Goal: Find specific page/section: Find specific page/section

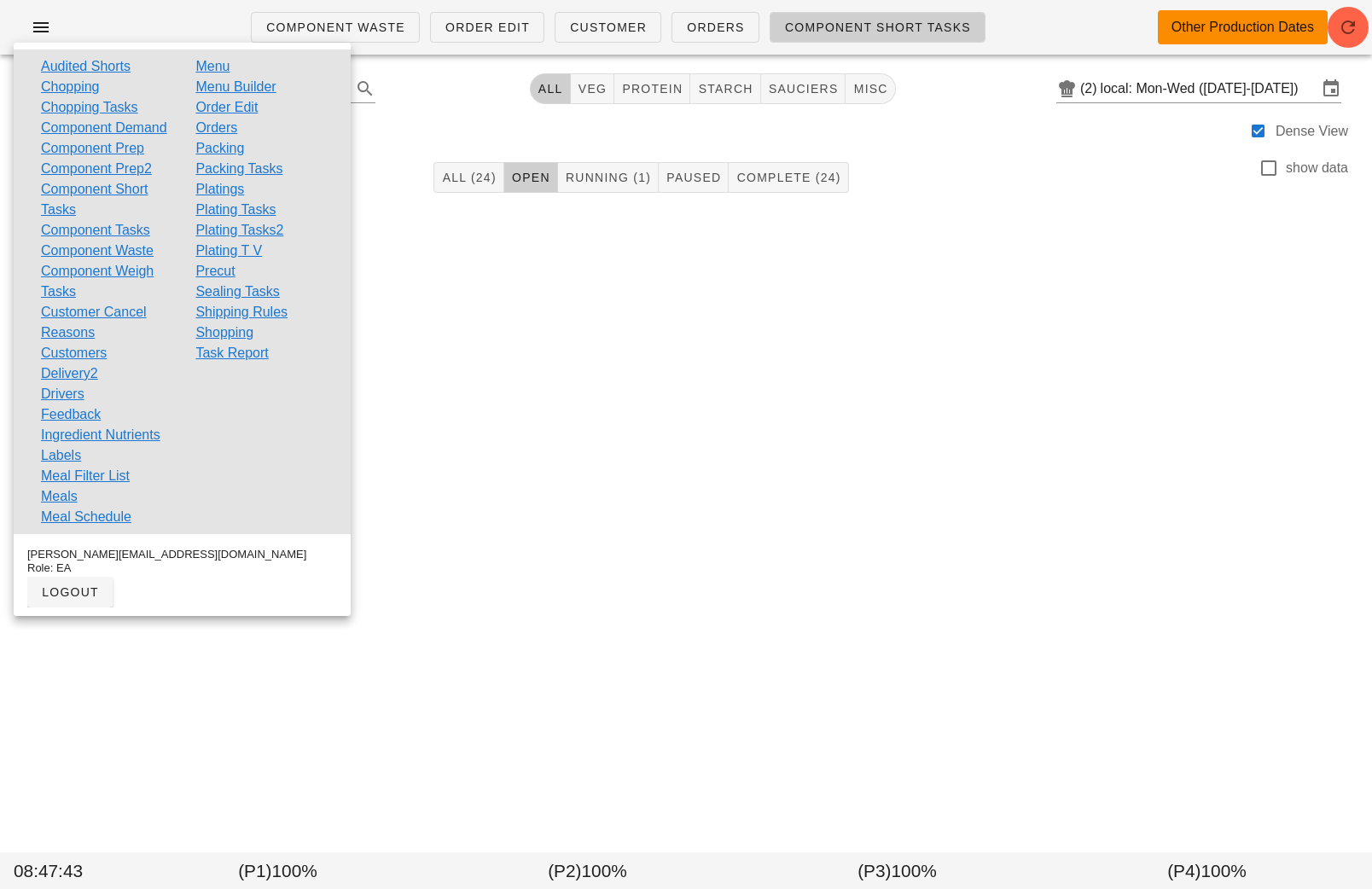
click at [227, 333] on link "Shopping" at bounding box center [225, 332] width 58 height 20
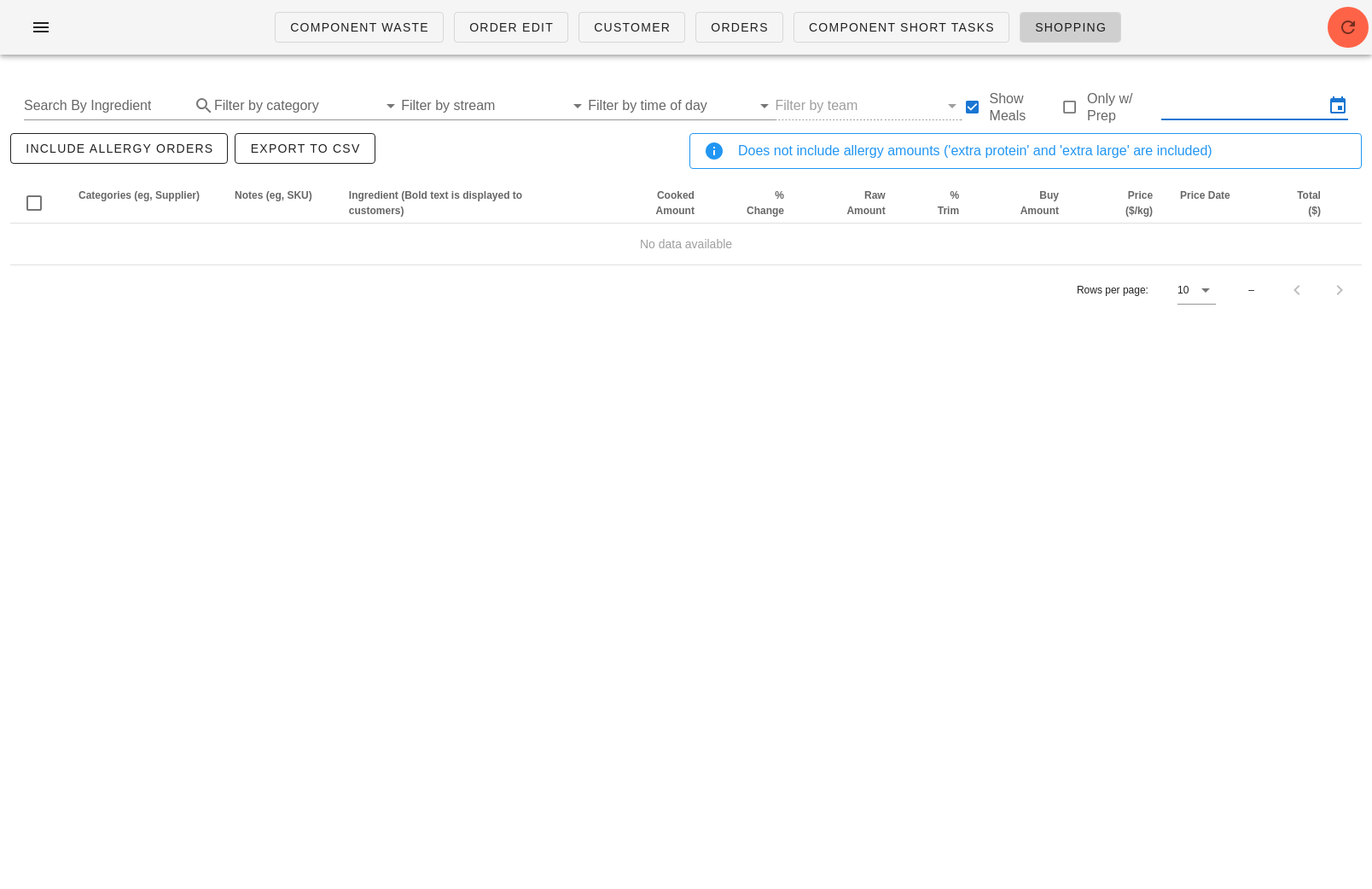
click at [1193, 114] on input "text" at bounding box center [1243, 106] width 163 height 27
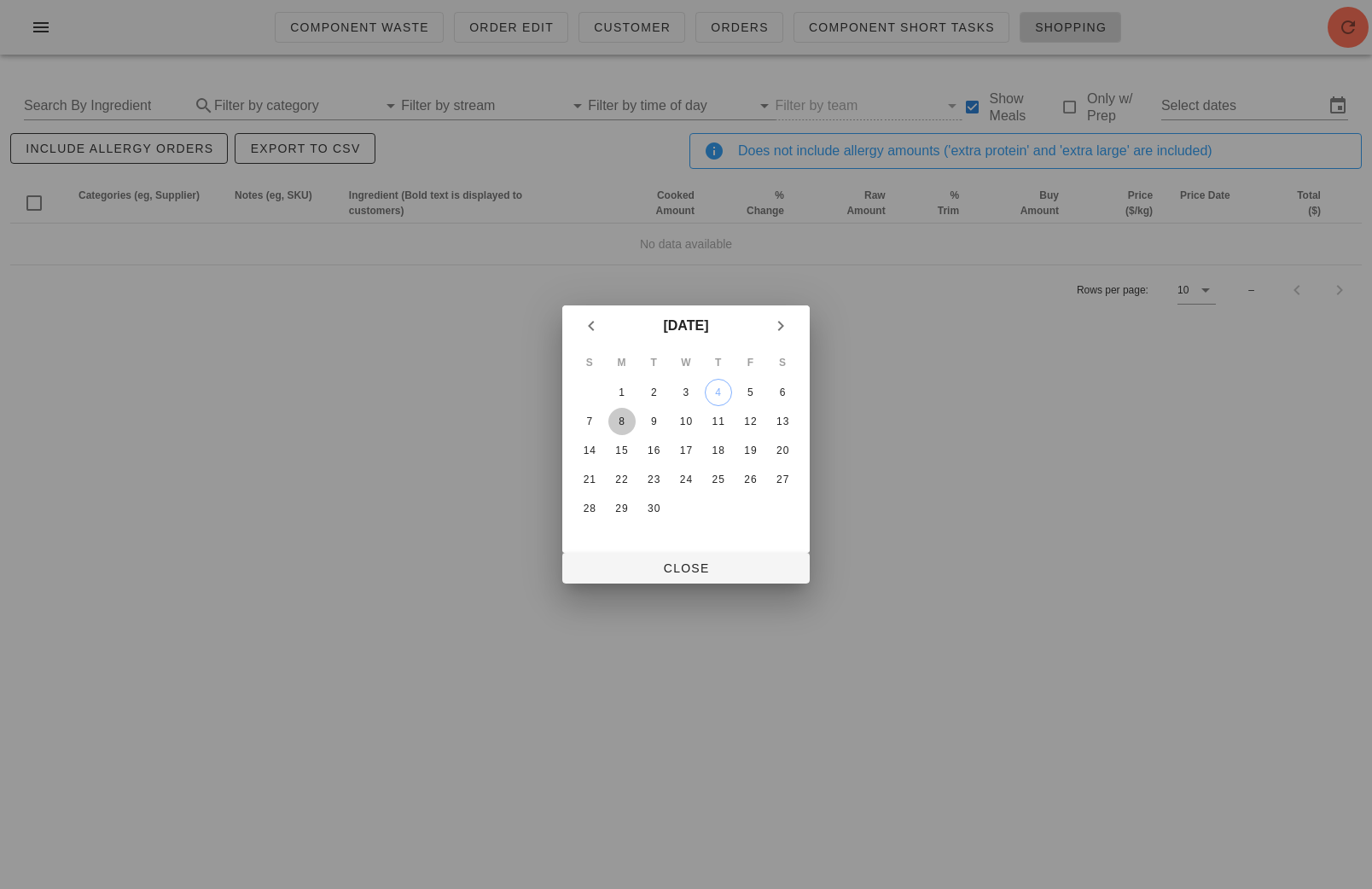
click at [618, 420] on div "8" at bounding box center [622, 421] width 27 height 12
click at [674, 422] on div "10" at bounding box center [686, 421] width 27 height 12
click at [673, 561] on span "Close" at bounding box center [686, 568] width 220 height 14
type input "Mon Sep 8 - Wed Sep 10"
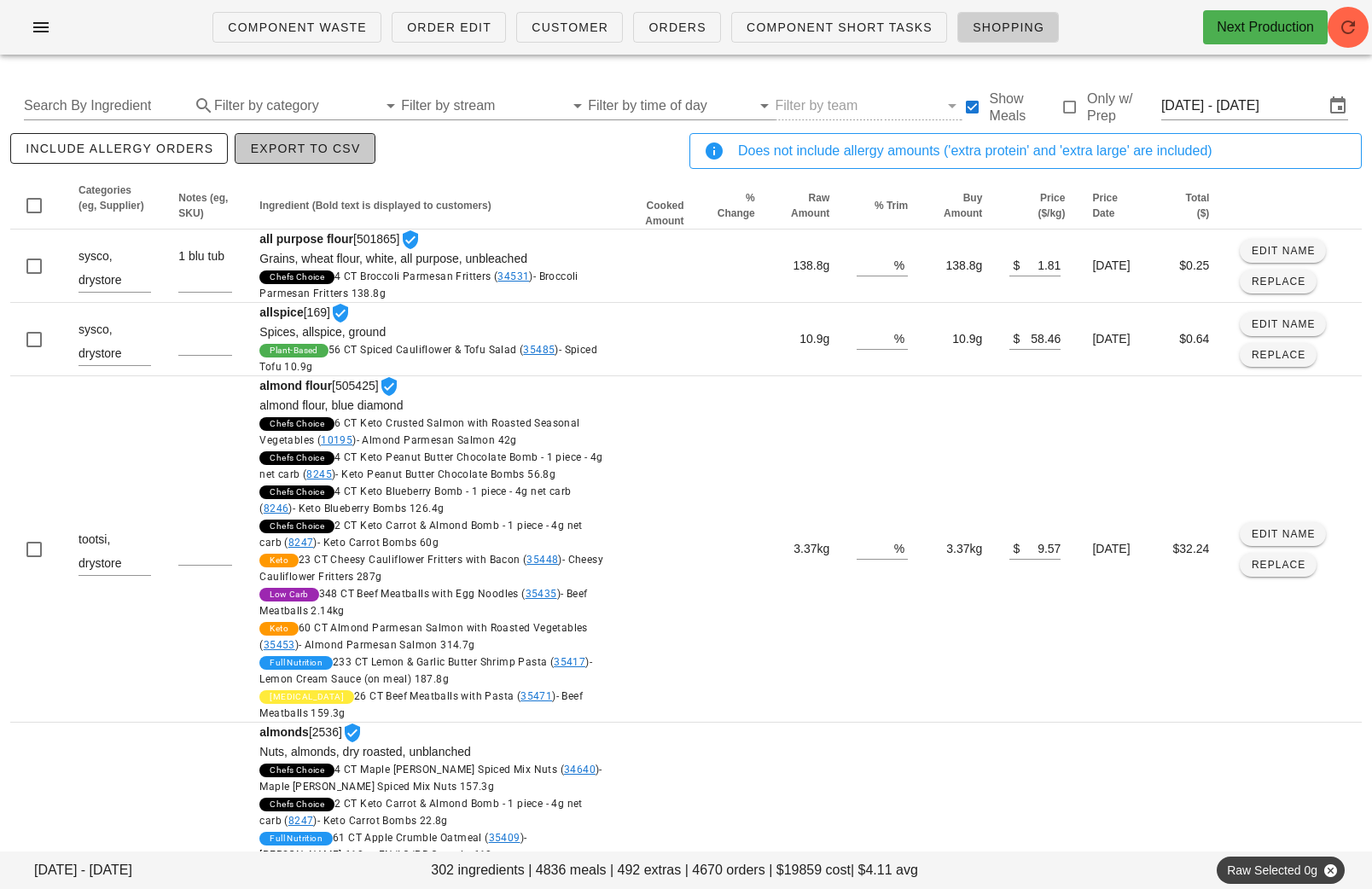
click at [330, 150] on span "Export to CSV" at bounding box center [305, 148] width 111 height 14
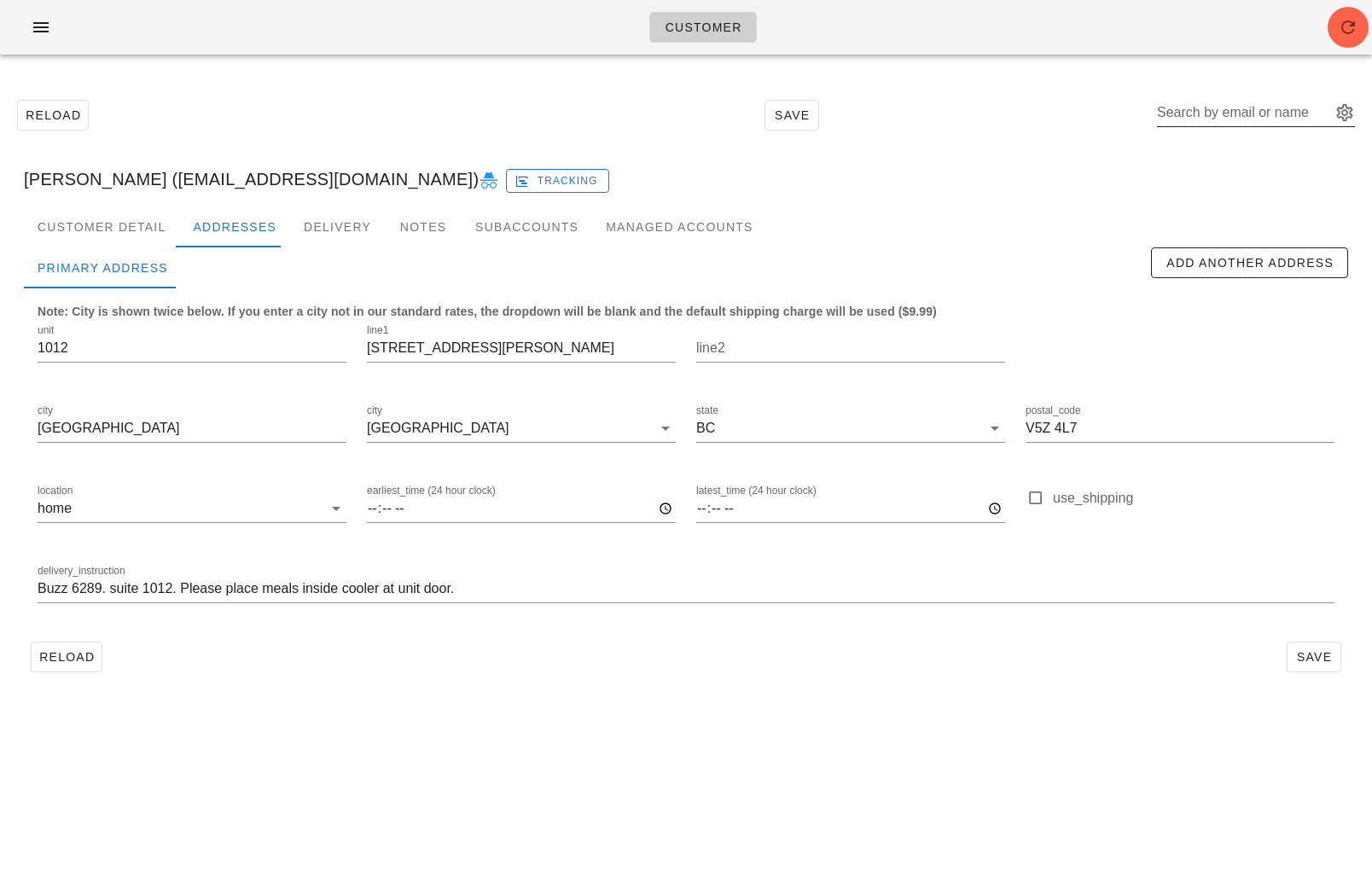
click at [1233, 116] on input "Search by email or name" at bounding box center [1242, 113] width 170 height 27
paste input "[EMAIL_ADDRESS][DOMAIN_NAME]"
drag, startPoint x: 1275, startPoint y: 112, endPoint x: 1123, endPoint y: 112, distance: 152.0
click at [1124, 112] on div "Reload Save Search by email or name sallycychan Include deleted accounts Includ…" at bounding box center [686, 115] width 1352 height 74
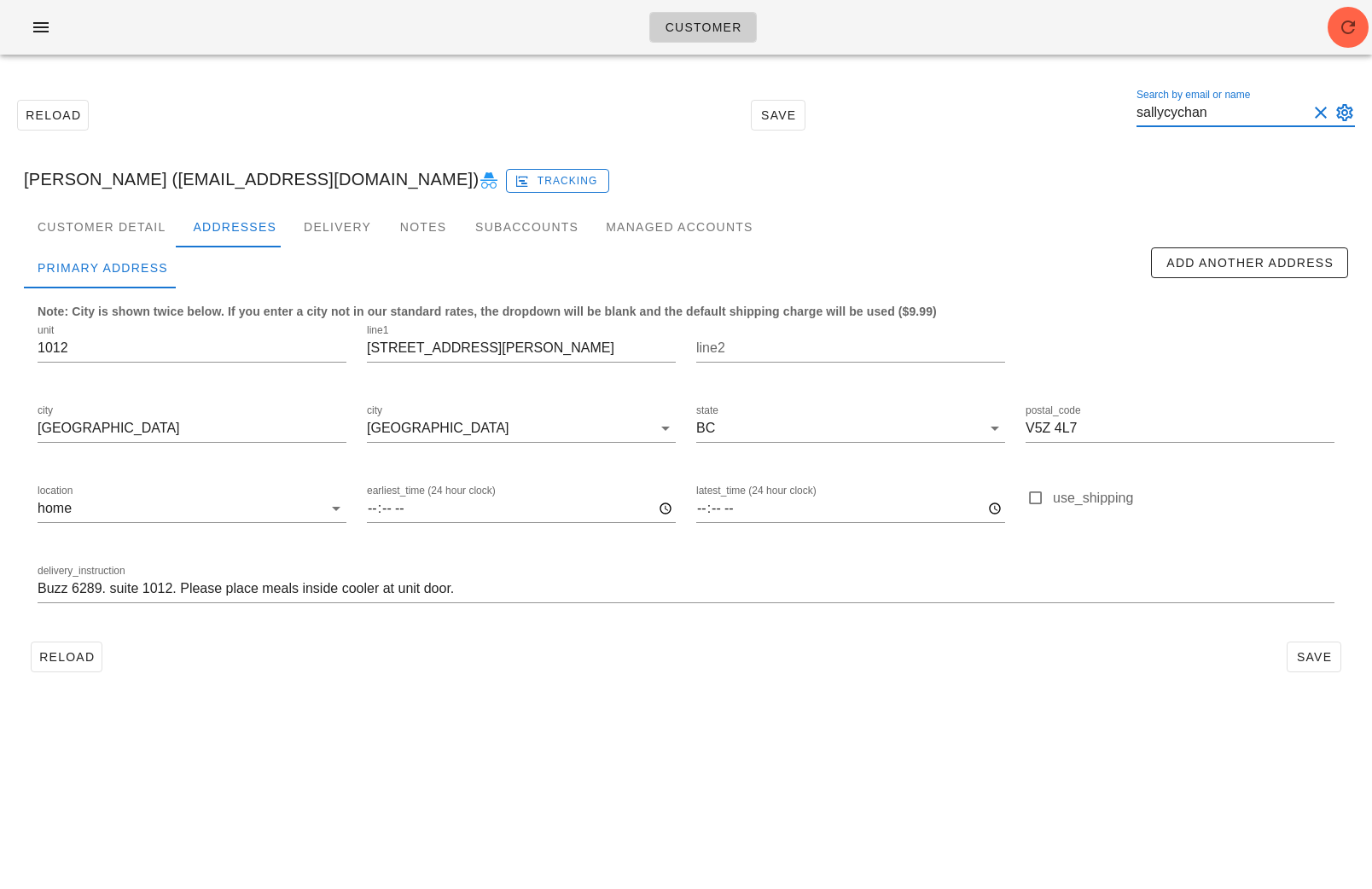
paste input "@[DOMAIN_NAME]"
type input "sallycychan"
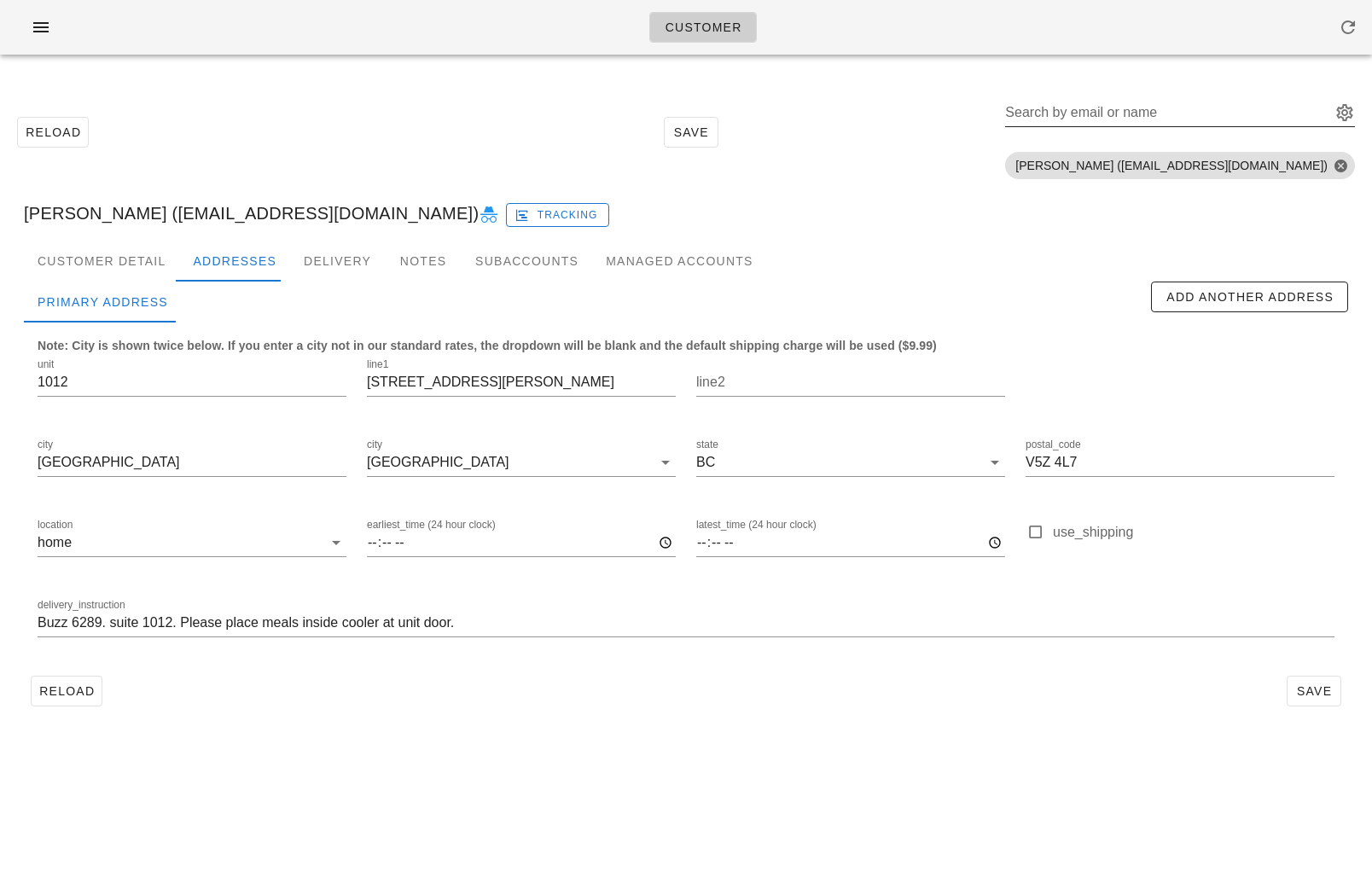
click at [1207, 107] on div "Search by email or name" at bounding box center [1166, 113] width 322 height 27
paste input "[EMAIL_ADDRESS][DOMAIN_NAME]"
drag, startPoint x: 1221, startPoint y: 112, endPoint x: 990, endPoint y: 112, distance: 231.0
click at [998, 112] on div "Reload Save Search by email or name sallycychan Include deleted accounts Includ…" at bounding box center [686, 132] width 1352 height 107
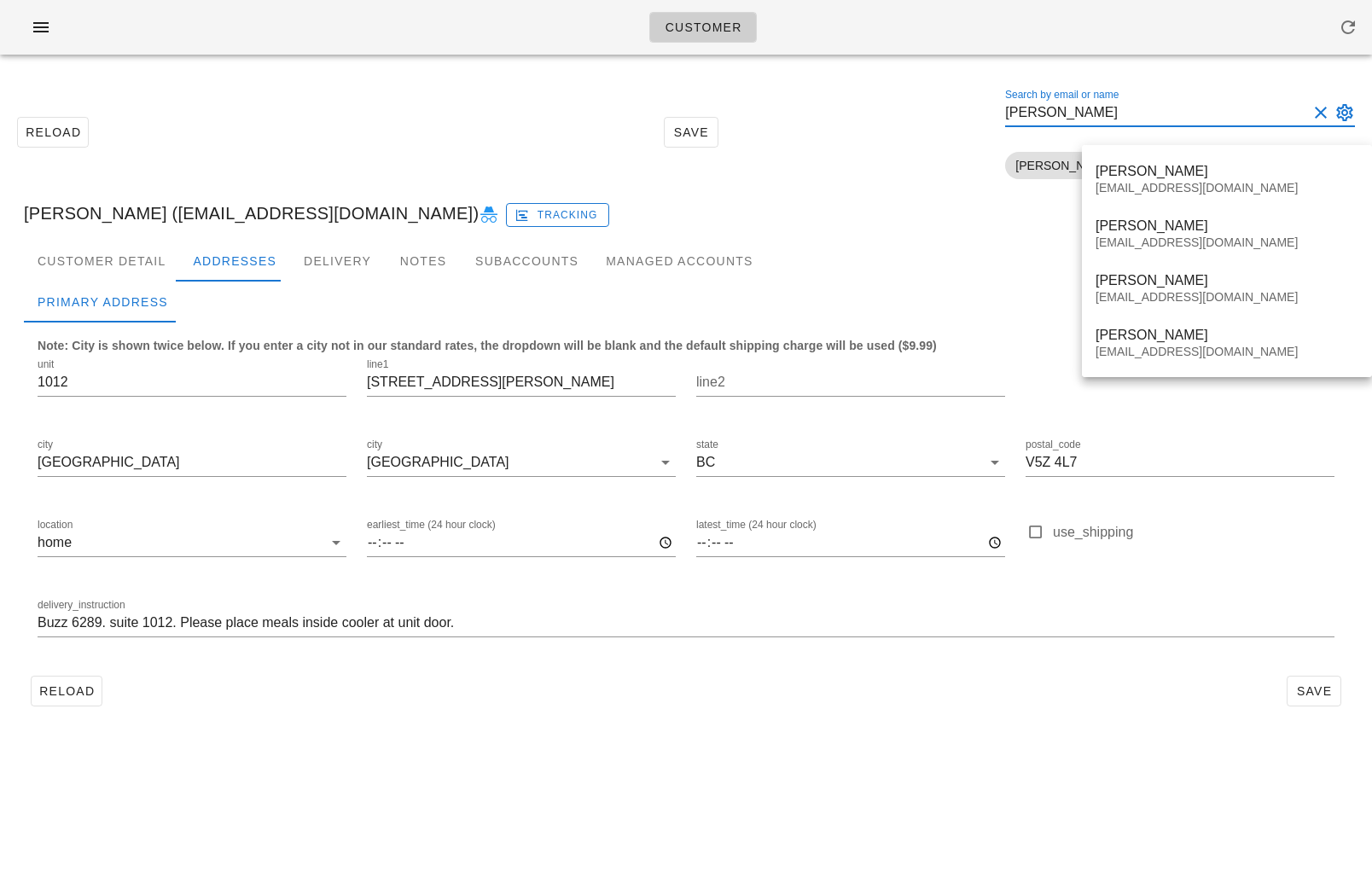
click at [1343, 117] on button "Search by email or name appended action" at bounding box center [1345, 112] width 20 height 20
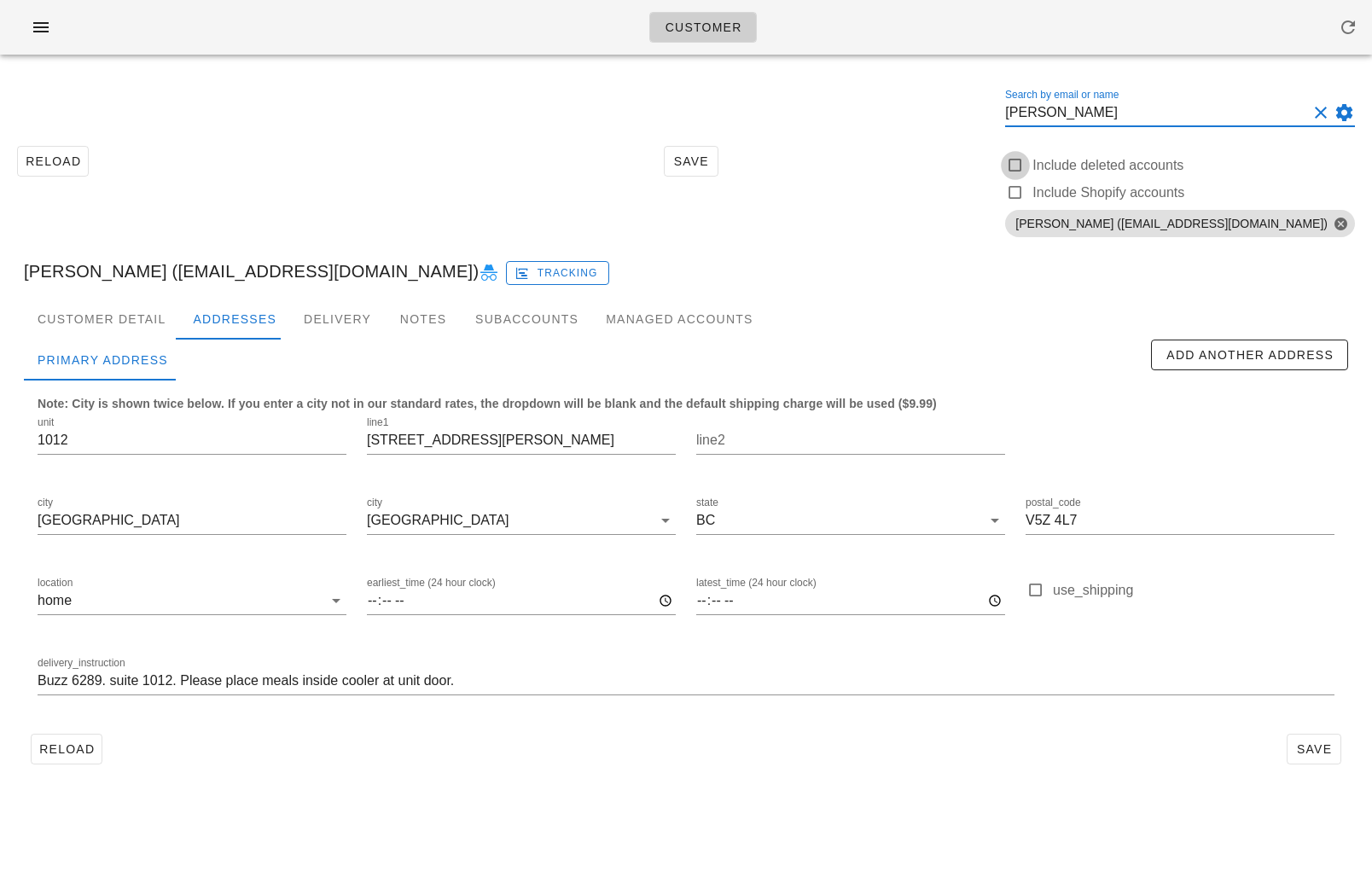
type input "[PERSON_NAME]"
click at [1028, 157] on div at bounding box center [1015, 166] width 24 height 24
checkbox input "true"
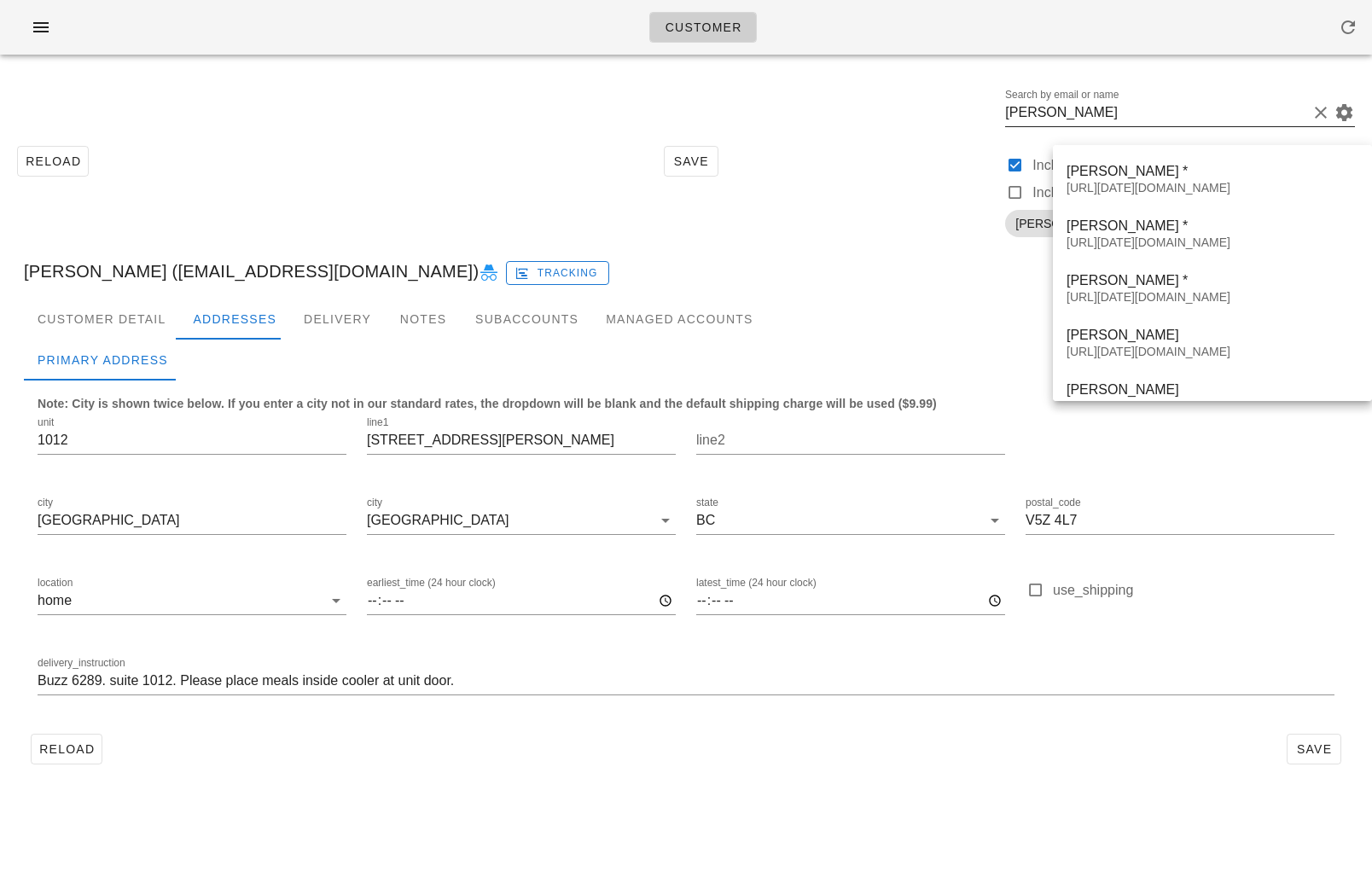
click at [1174, 116] on input "[PERSON_NAME]" at bounding box center [1156, 113] width 302 height 27
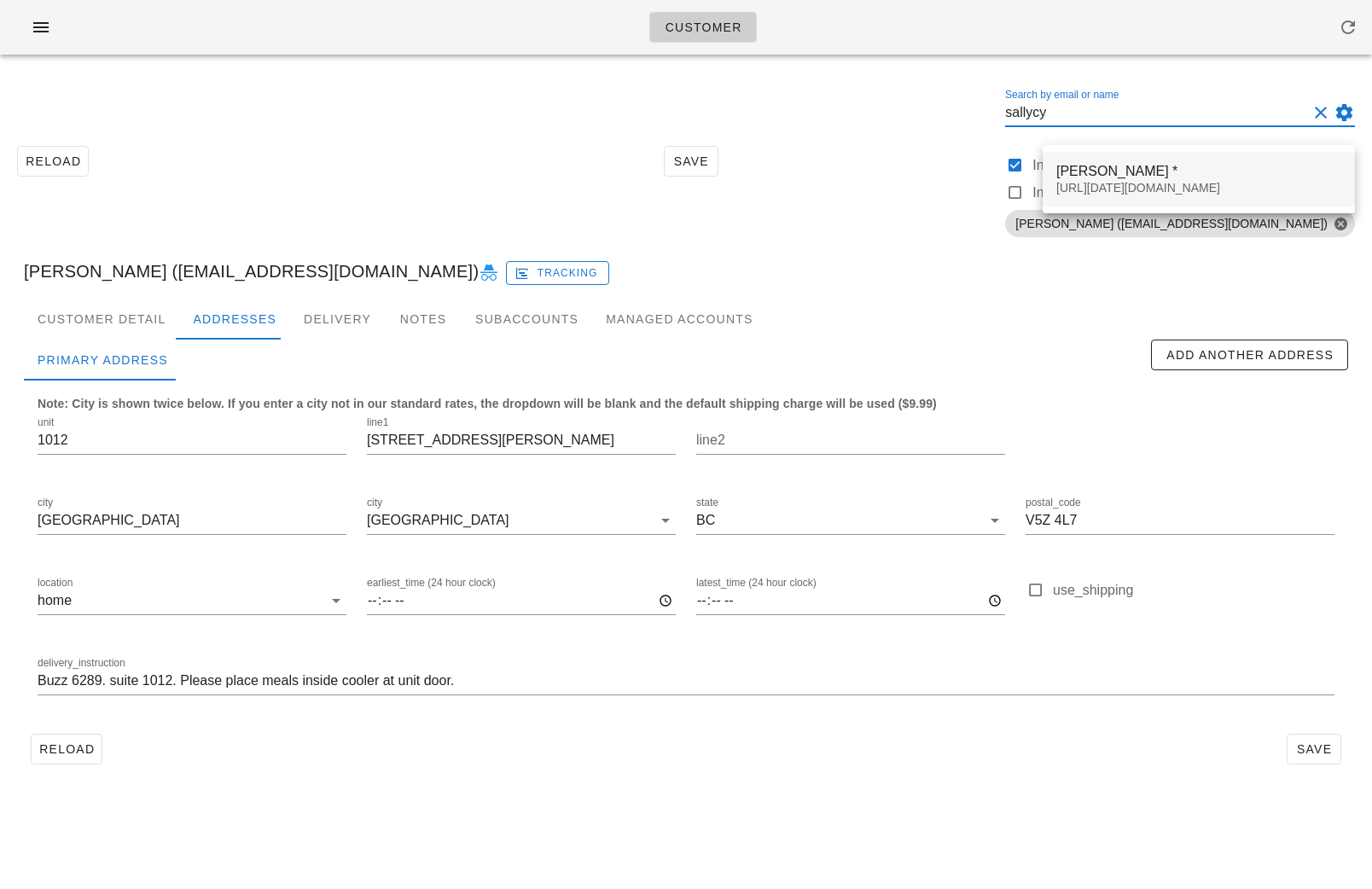
type input "sallycy"
click at [1187, 163] on div "[PERSON_NAME] *" at bounding box center [1199, 171] width 285 height 16
